Goal: Navigation & Orientation: Find specific page/section

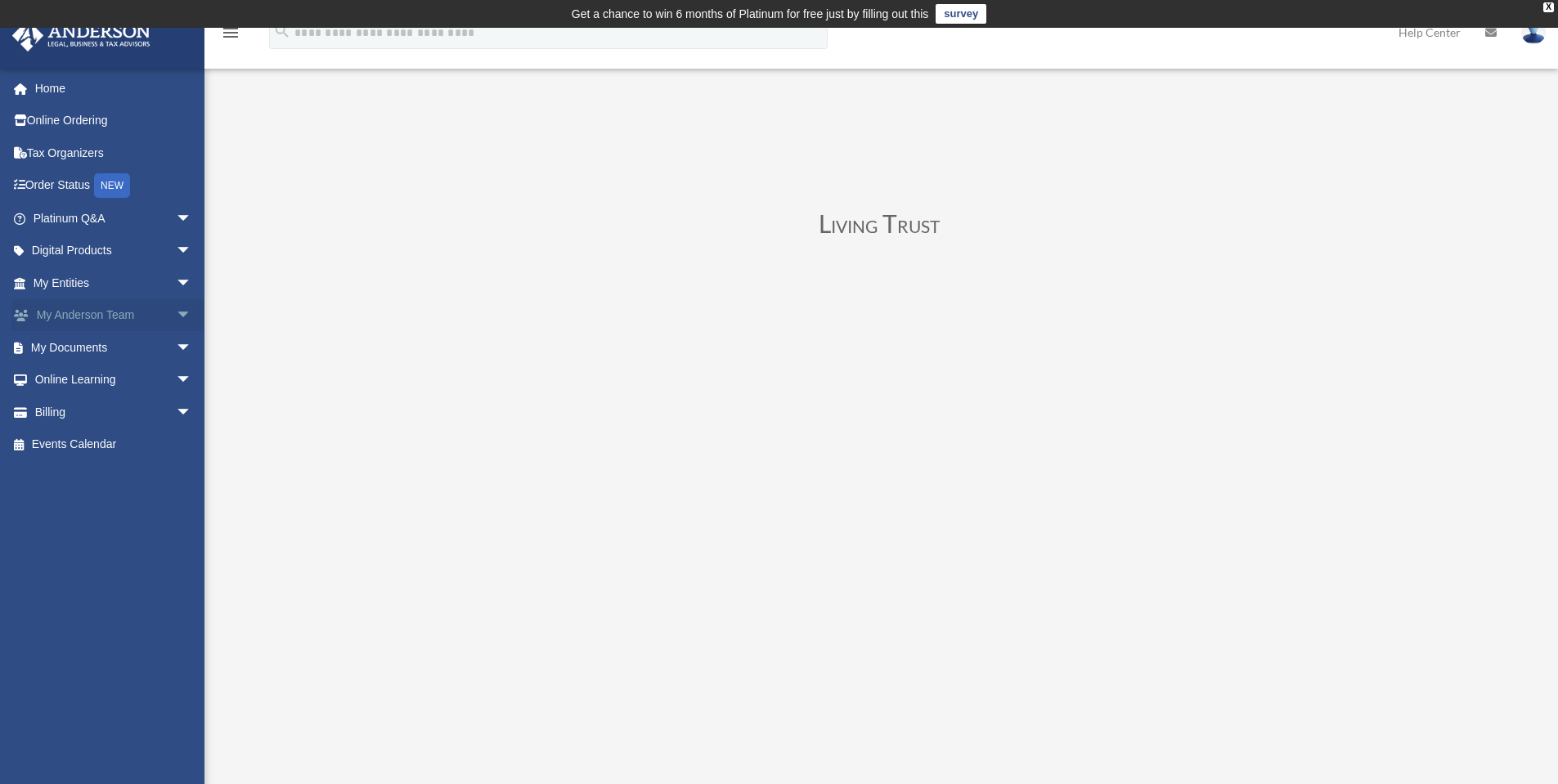
scroll to position [245, 0]
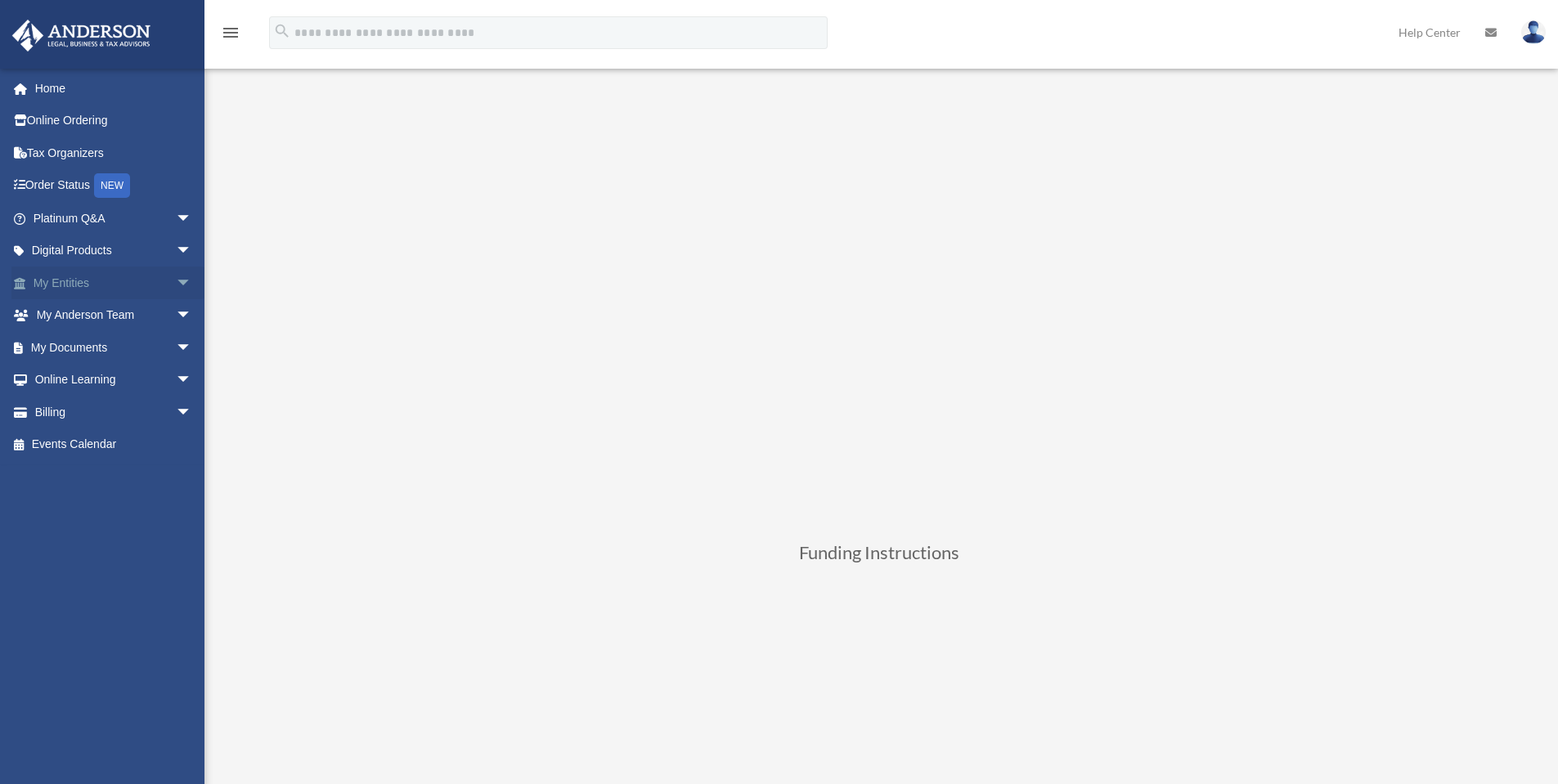
click at [77, 283] on link "My Entities arrow_drop_down" at bounding box center [114, 283] width 205 height 33
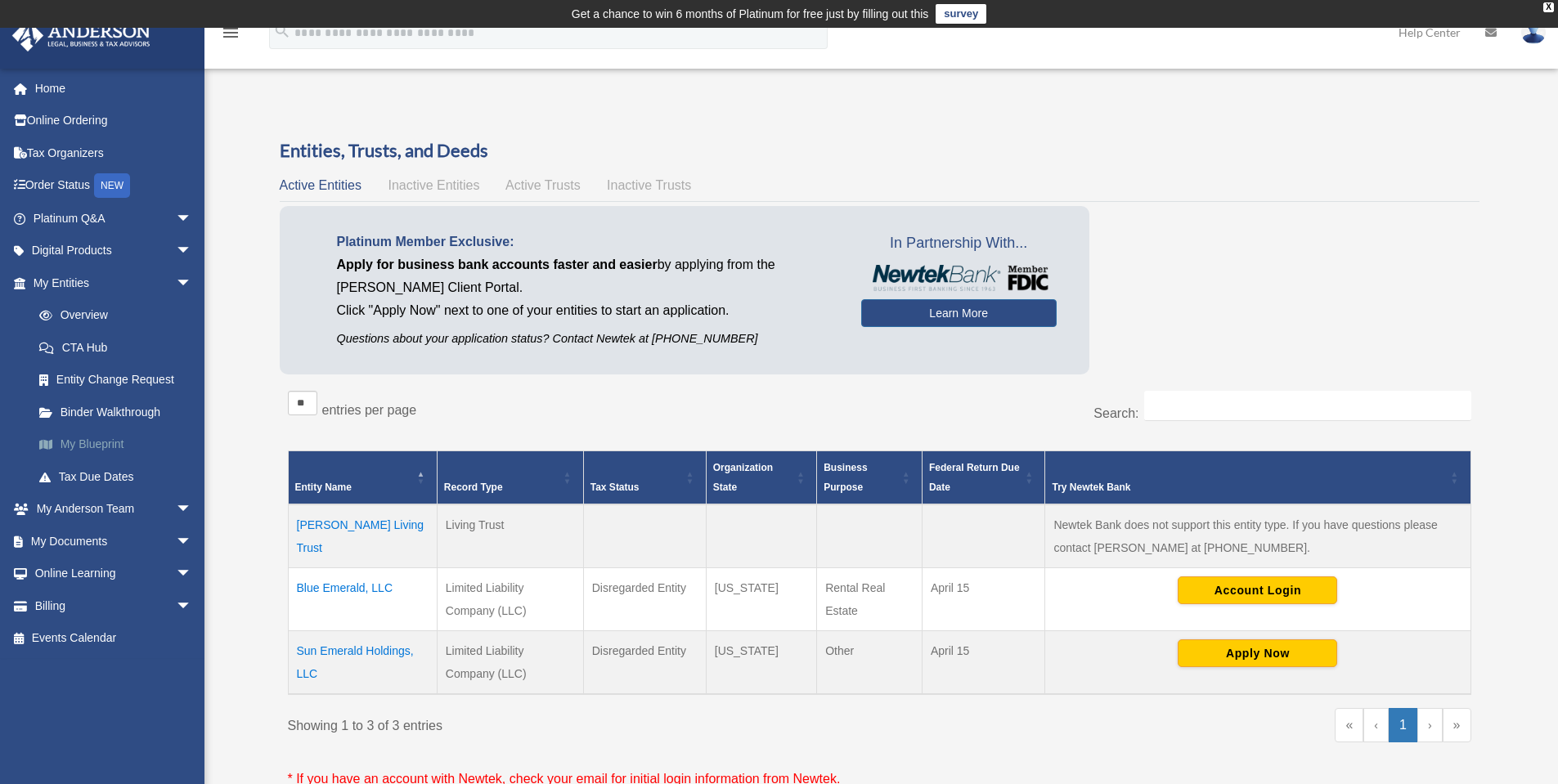
click at [81, 441] on link "My Blueprint" at bounding box center [119, 445] width 194 height 33
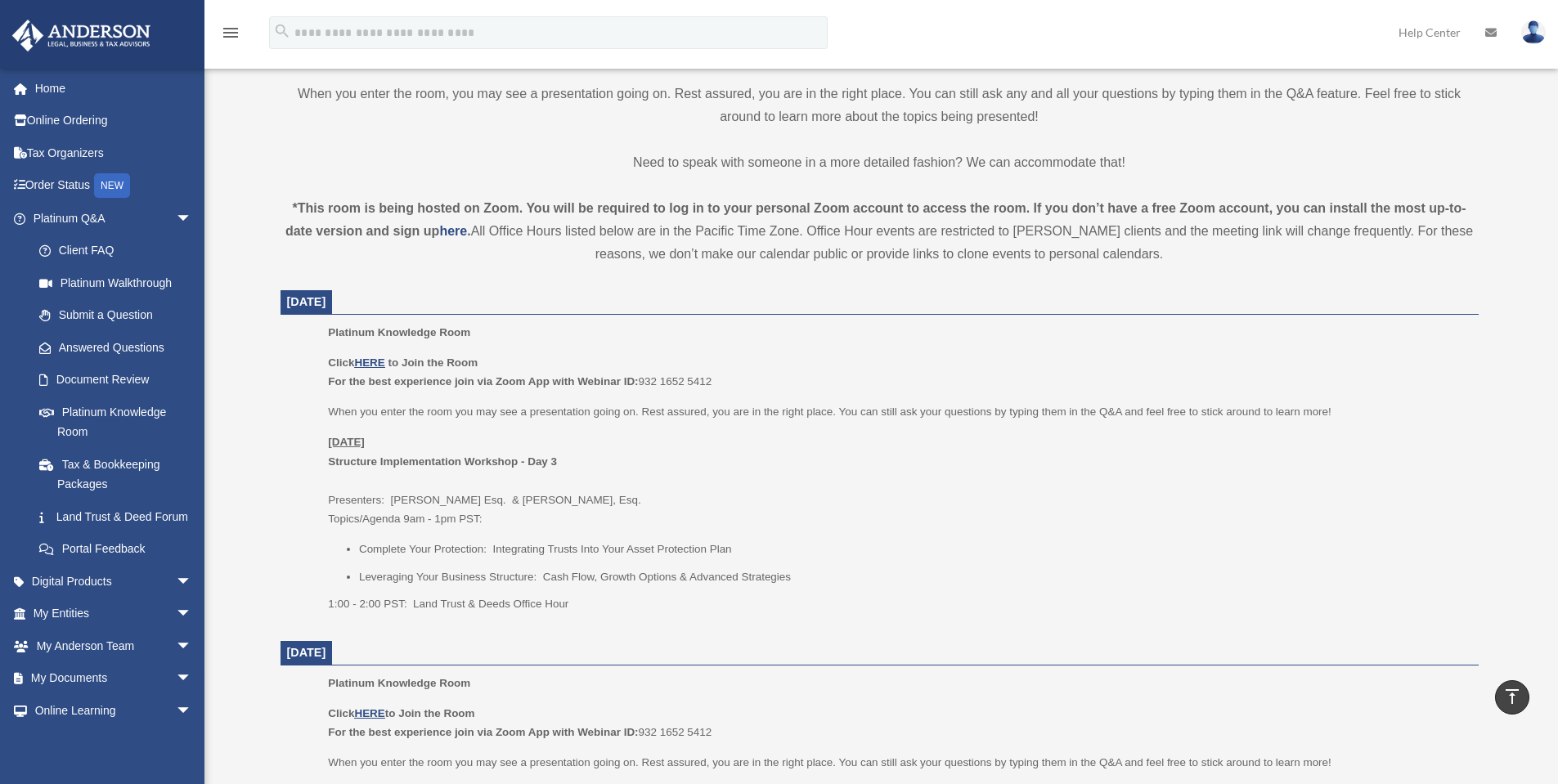
scroll to position [409, 0]
